Goal: Check status: Check status

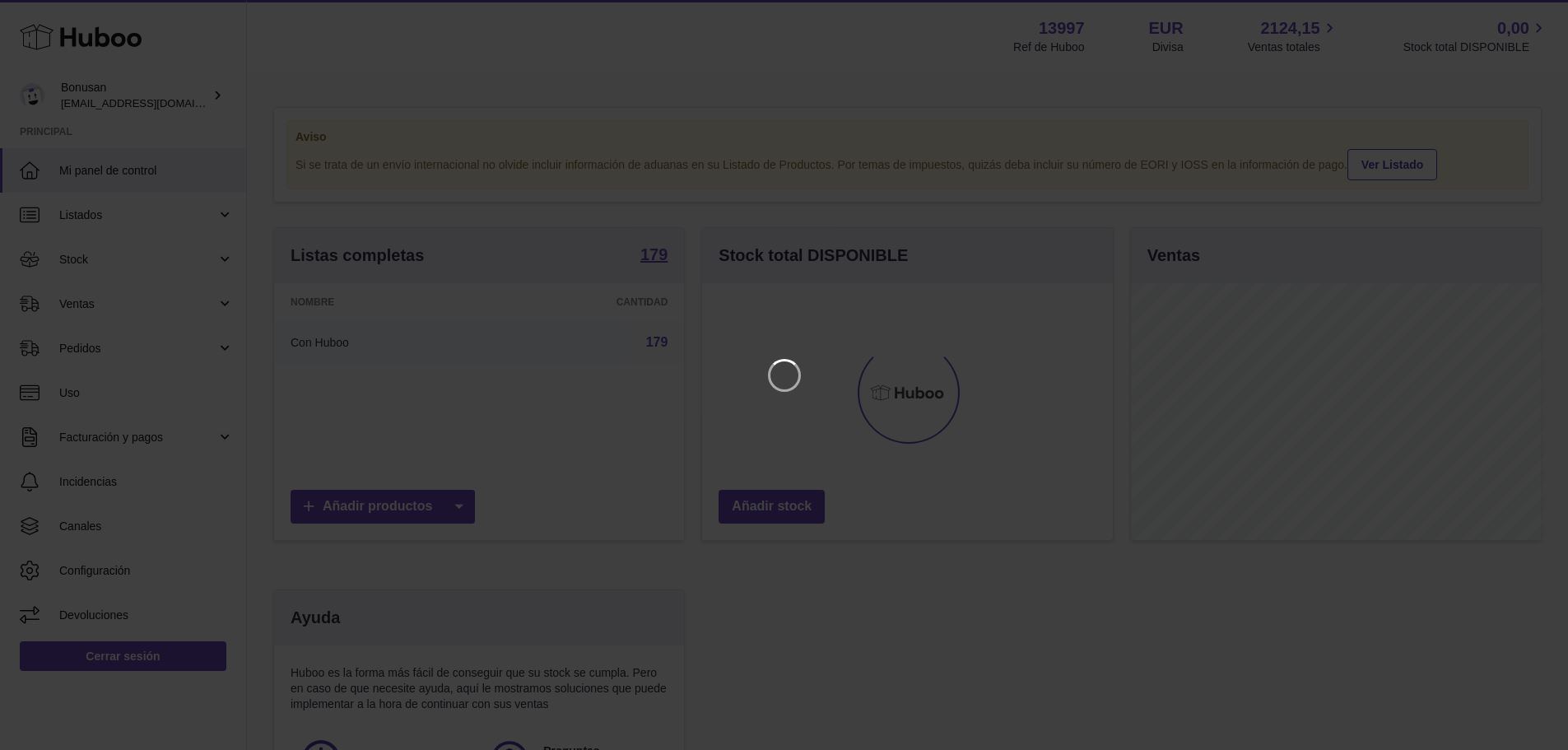
scroll to position [257, 415]
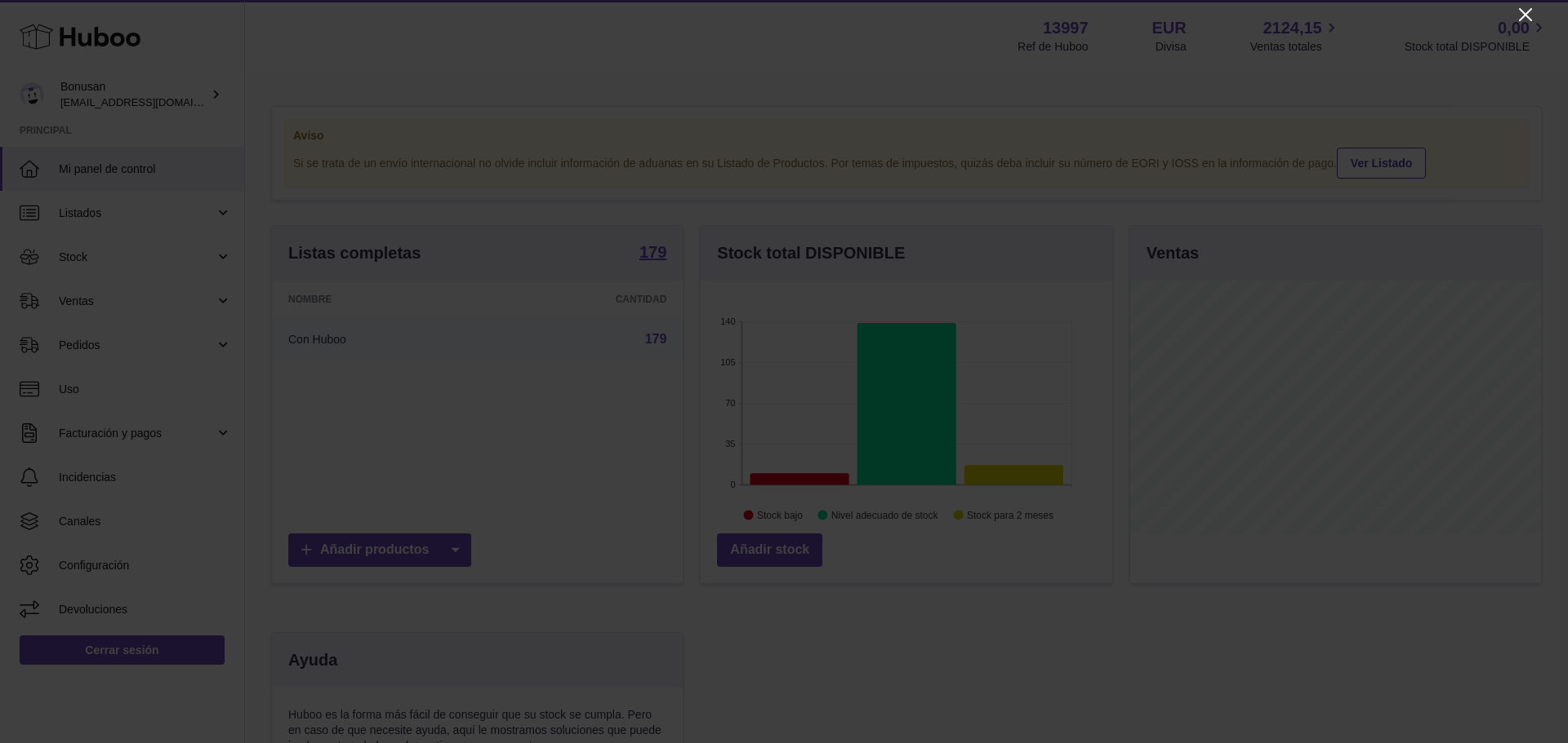
click at [1525, 15] on icon "Close" at bounding box center [1525, 14] width 13 height 13
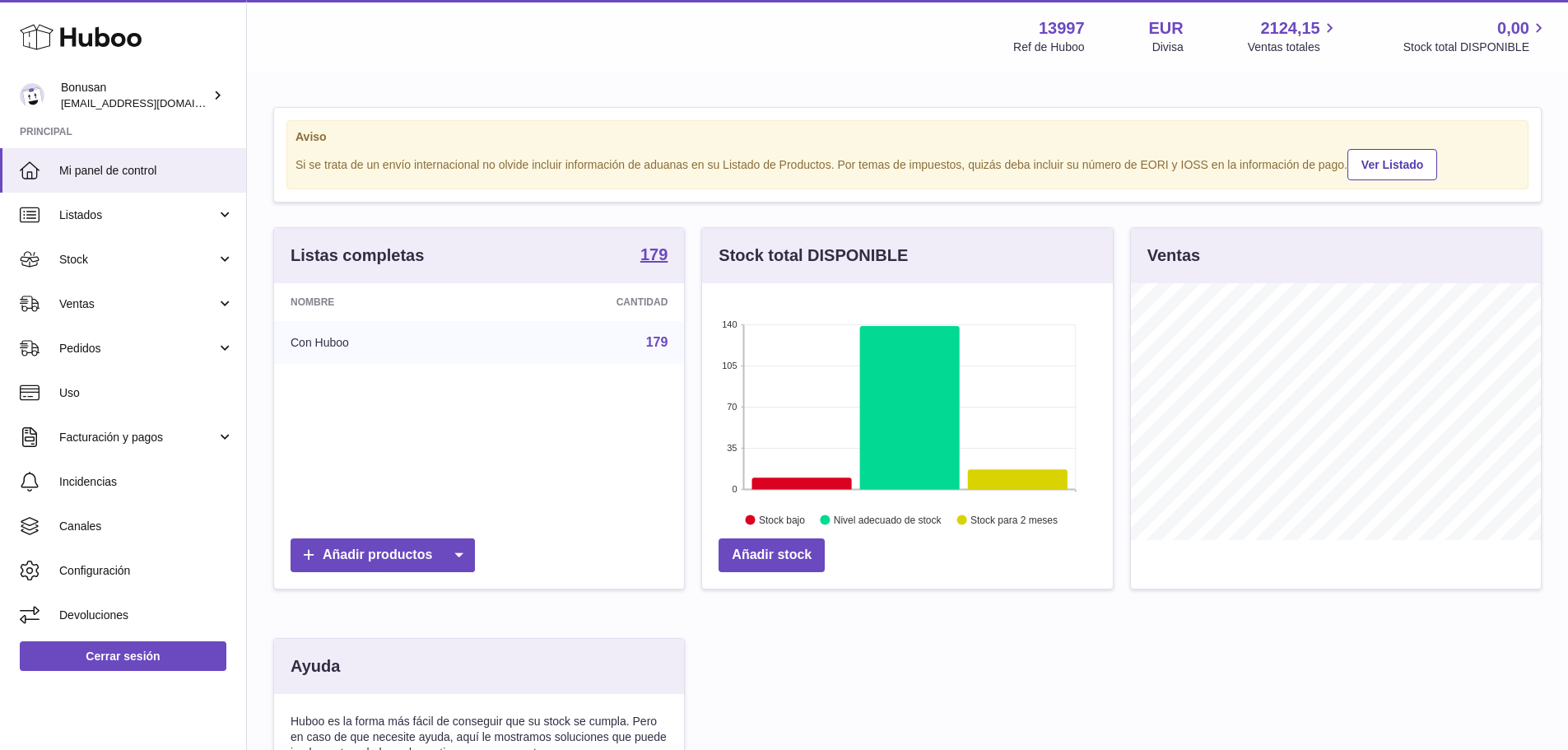
scroll to position [823432, 822736]
click at [95, 304] on span "Ventas" at bounding box center [138, 304] width 158 height 15
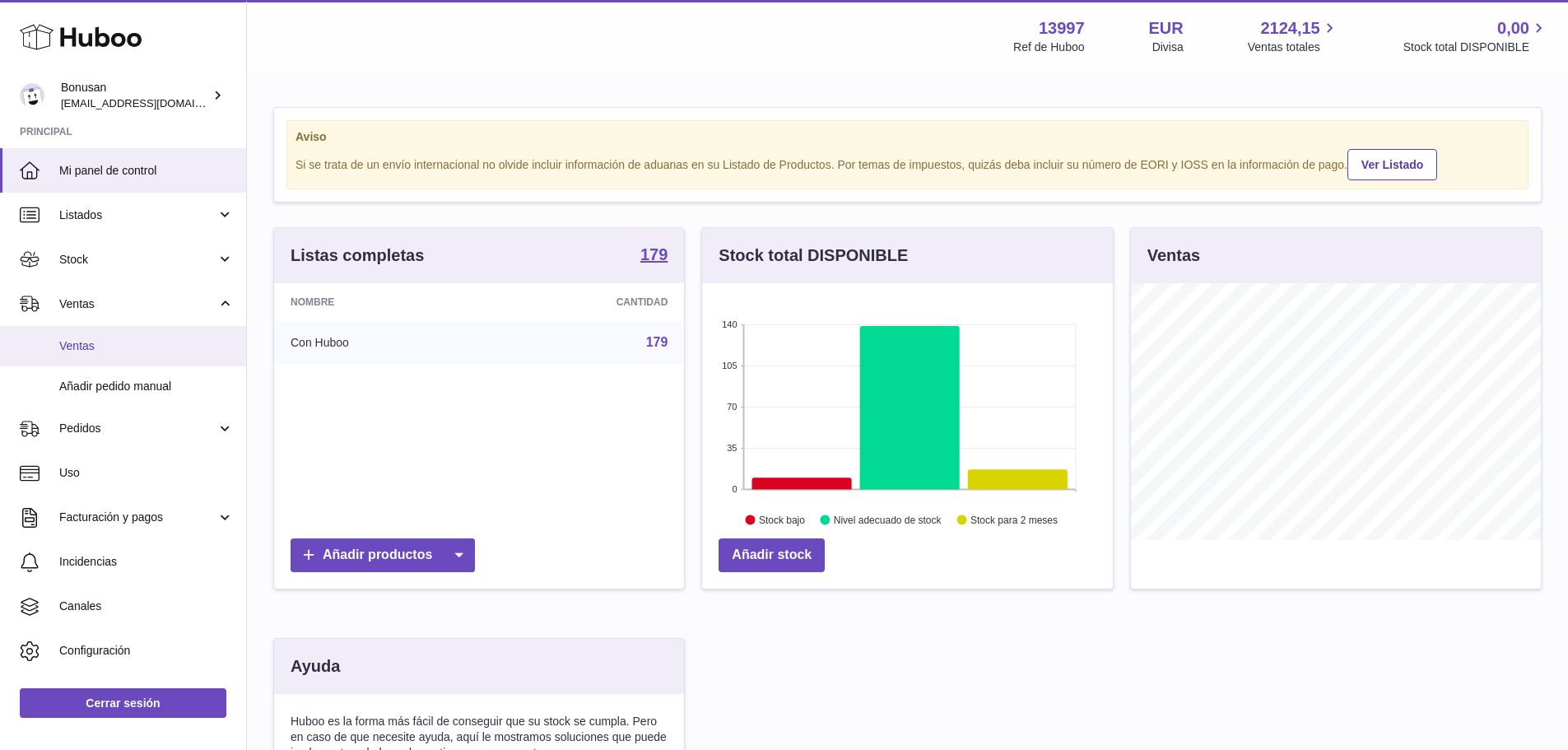
click at [76, 345] on span "Ventas" at bounding box center [146, 346] width 175 height 15
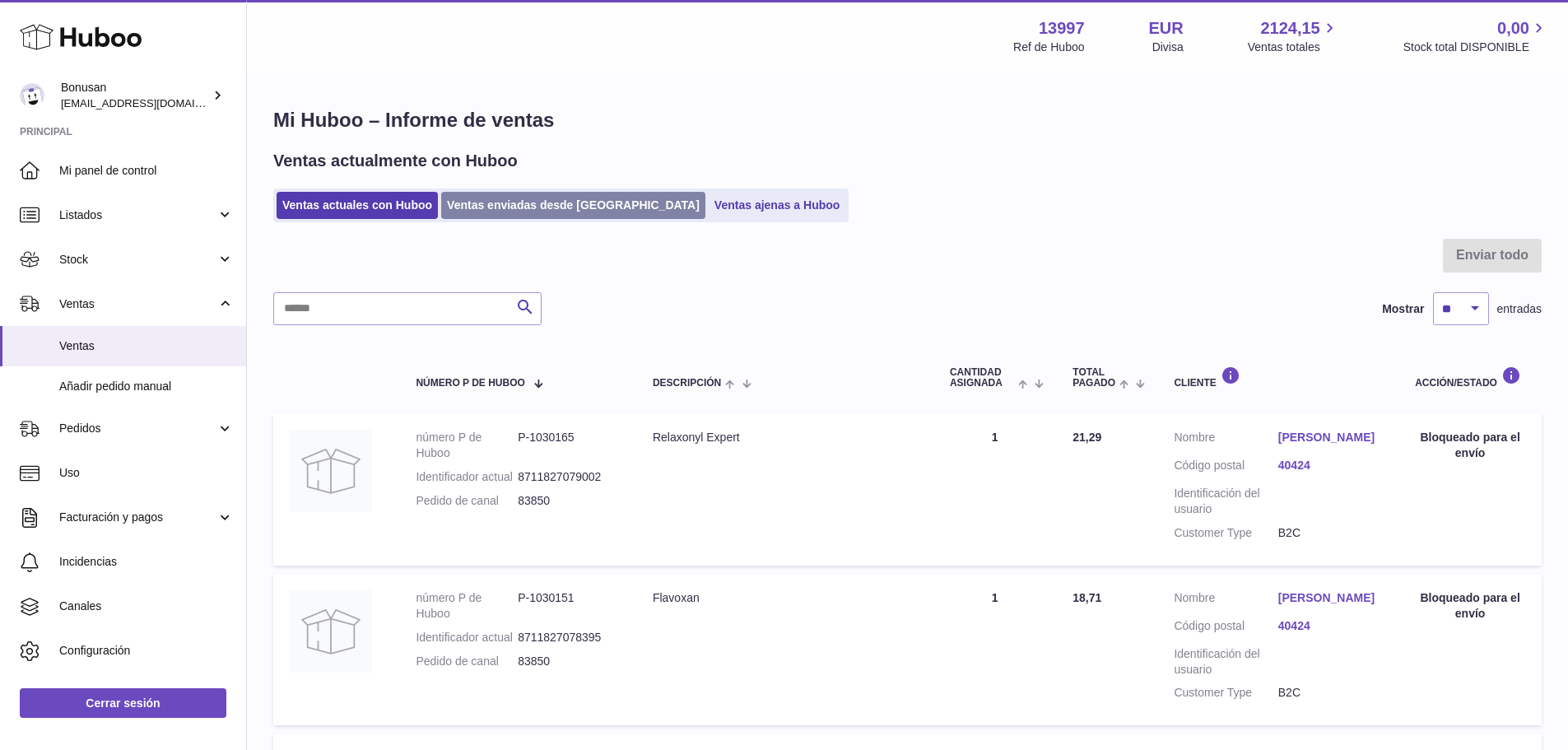
drag, startPoint x: 538, startPoint y: 204, endPoint x: 403, endPoint y: 245, distance: 141.1
click at [537, 204] on link "Ventas enviadas desde [GEOGRAPHIC_DATA]" at bounding box center [573, 205] width 264 height 27
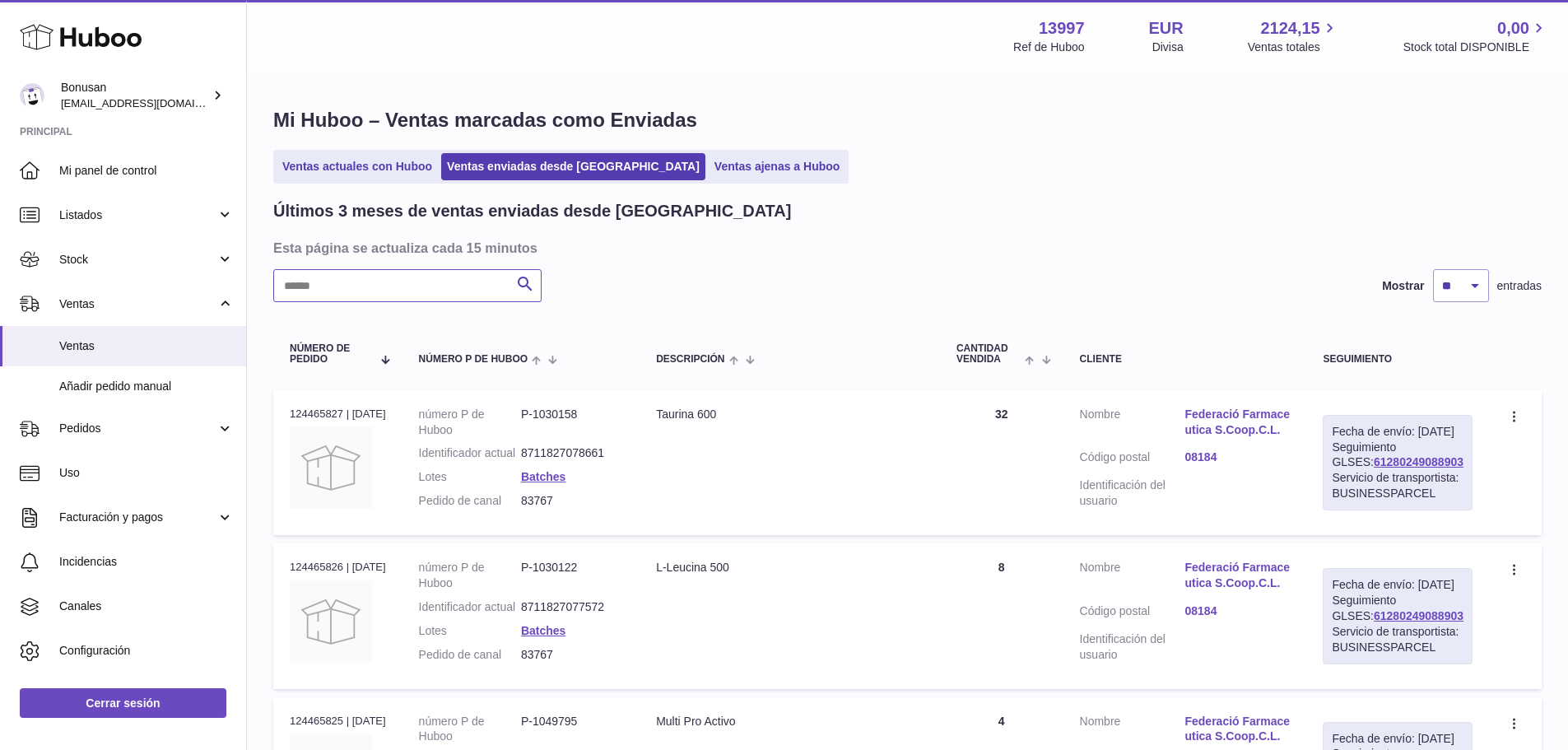
click at [337, 280] on input "text" at bounding box center [407, 286] width 268 height 33
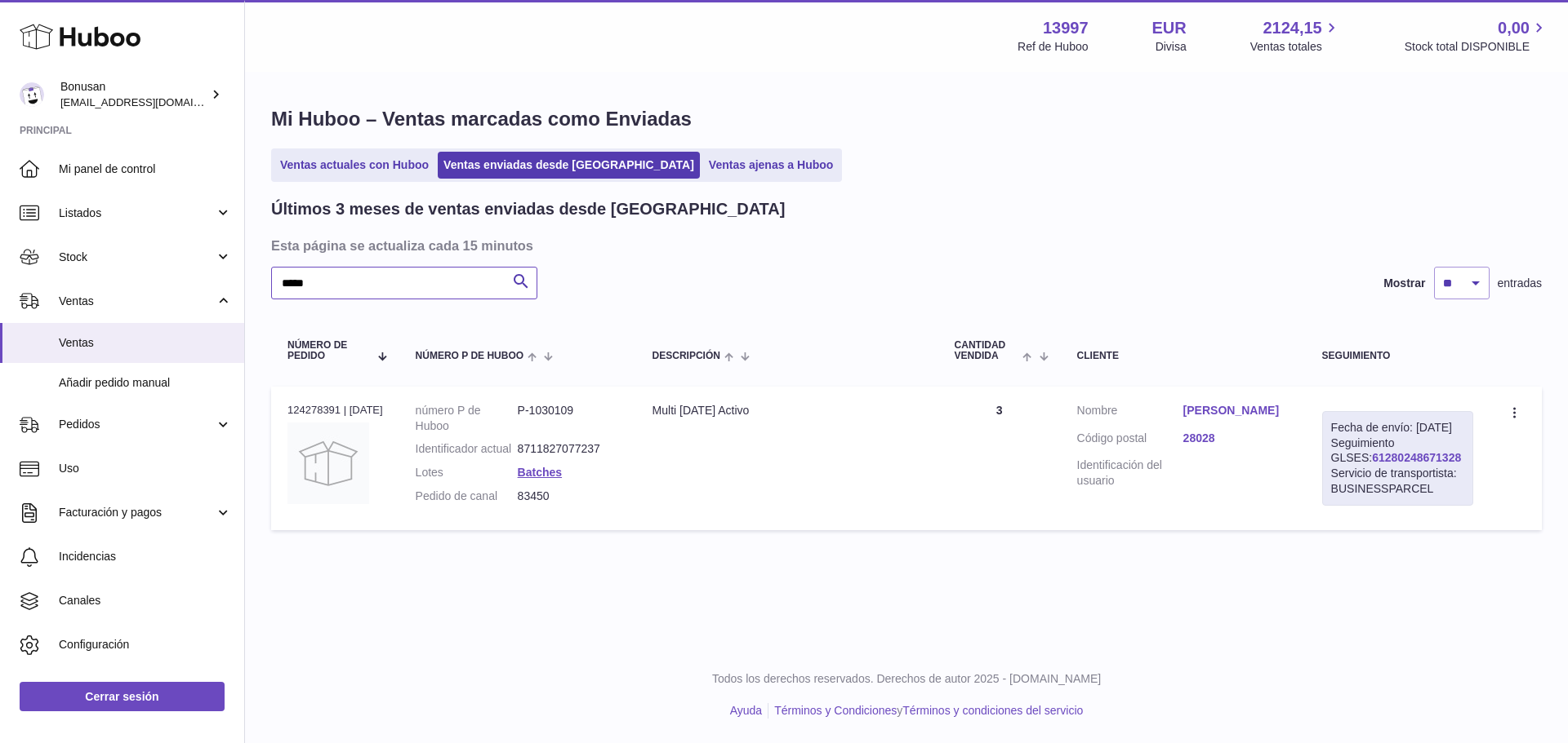
type input "*****"
click at [1372, 464] on link "61280248671328" at bounding box center [1416, 457] width 89 height 13
click at [1211, 407] on link "[PERSON_NAME]" at bounding box center [1236, 410] width 106 height 15
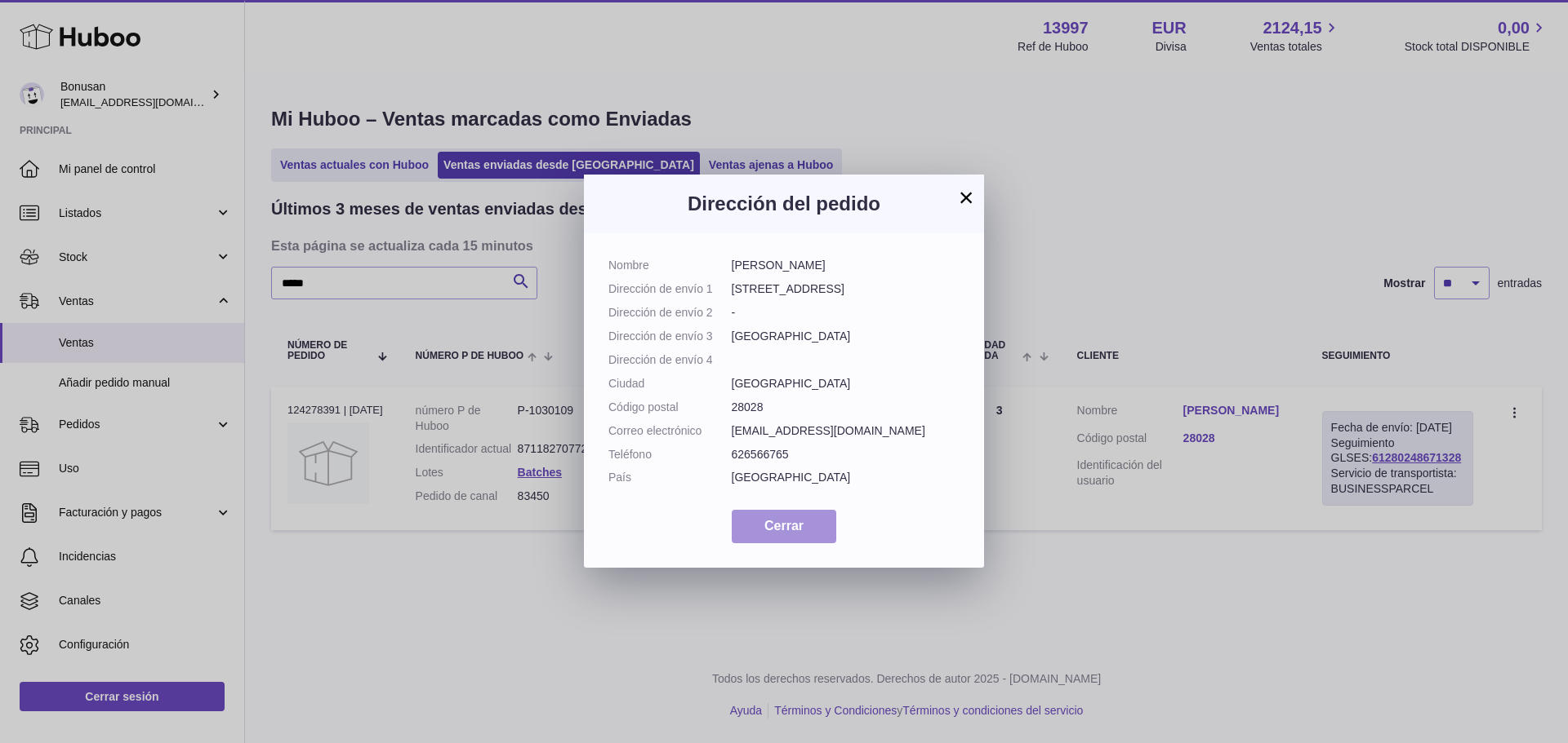
click at [779, 522] on span "Cerrar" at bounding box center [784, 526] width 39 height 14
